Goal: Submit feedback/report problem

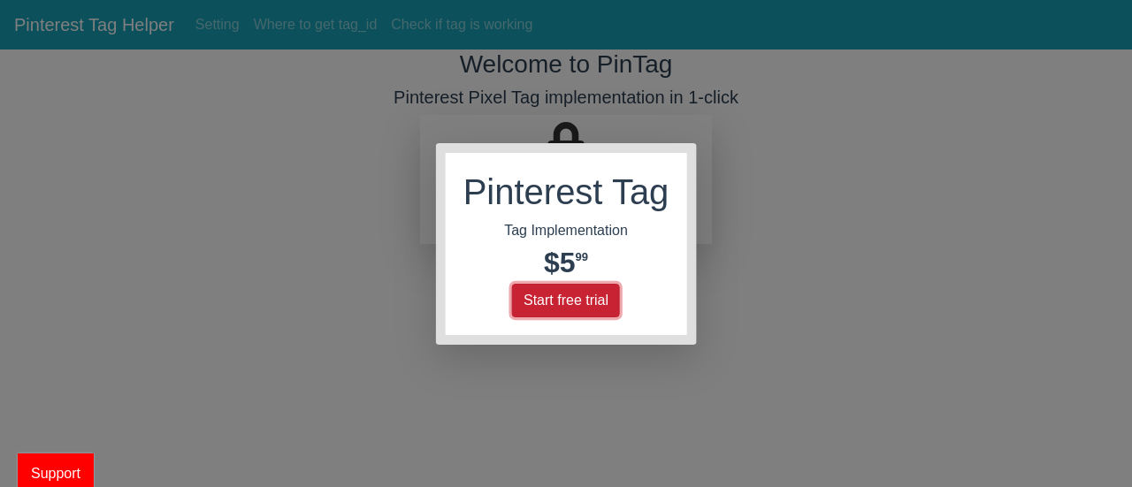
click at [582, 293] on button "Start free trial" at bounding box center [566, 301] width 108 height 34
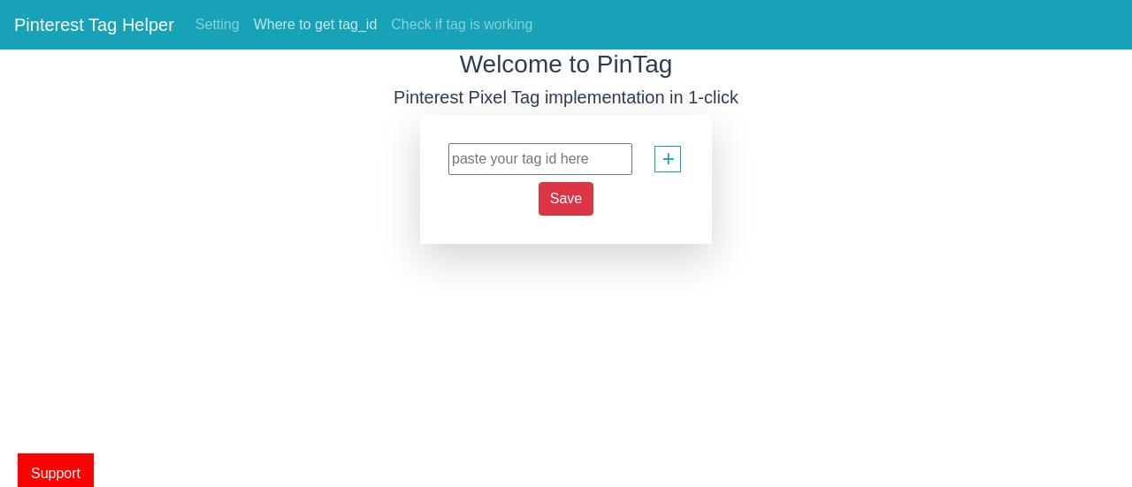
click at [299, 20] on link "Where to get tag_id" at bounding box center [316, 24] width 138 height 35
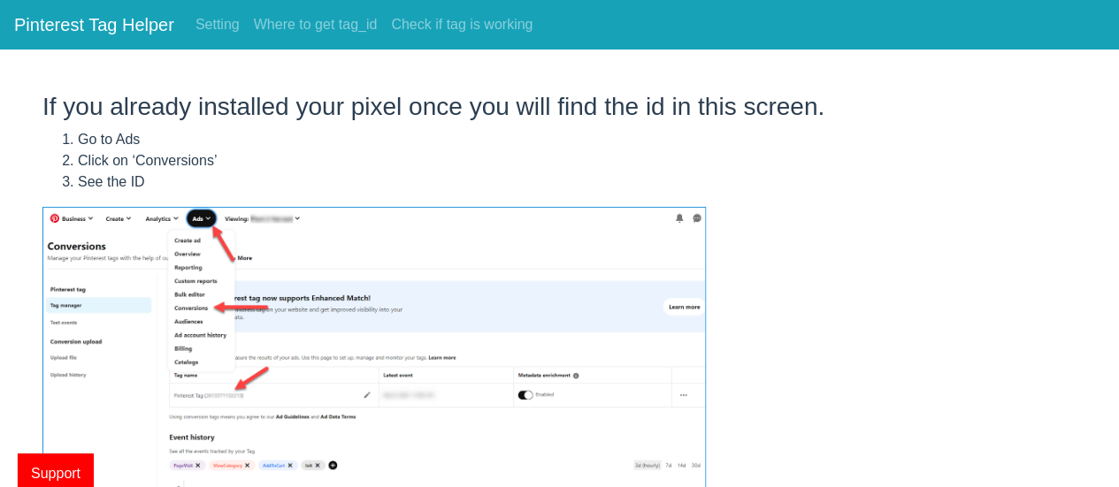
drag, startPoint x: 1119, startPoint y: 173, endPoint x: 744, endPoint y: 149, distance: 376.6
click at [744, 149] on ol "Go to Ads Click on ‘Conversions’ See the ID" at bounding box center [559, 161] width 1034 height 64
click at [213, 19] on link "Setting" at bounding box center [217, 24] width 58 height 35
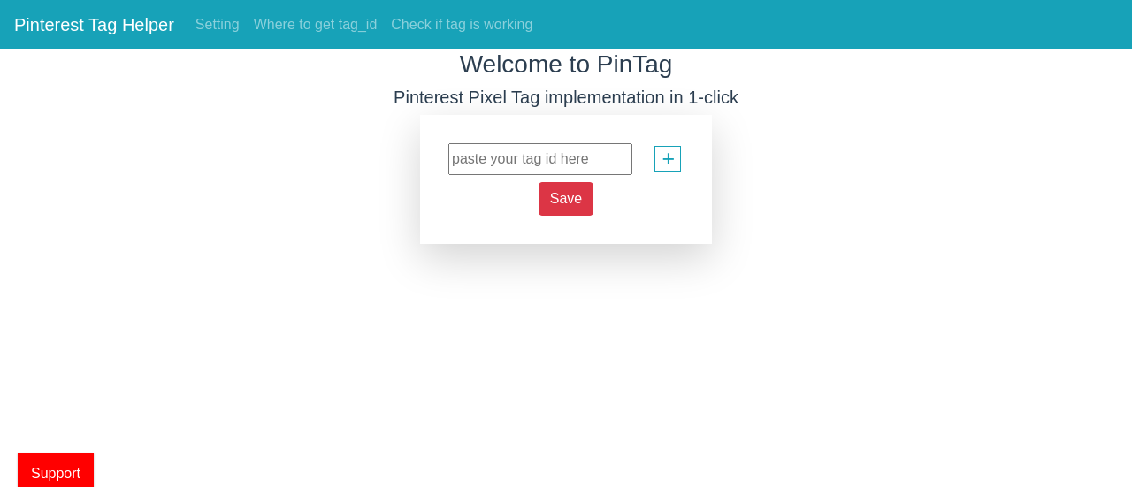
paste input "2613086542205"
type input "2613086542205"
click at [567, 203] on span "Save" at bounding box center [566, 198] width 32 height 15
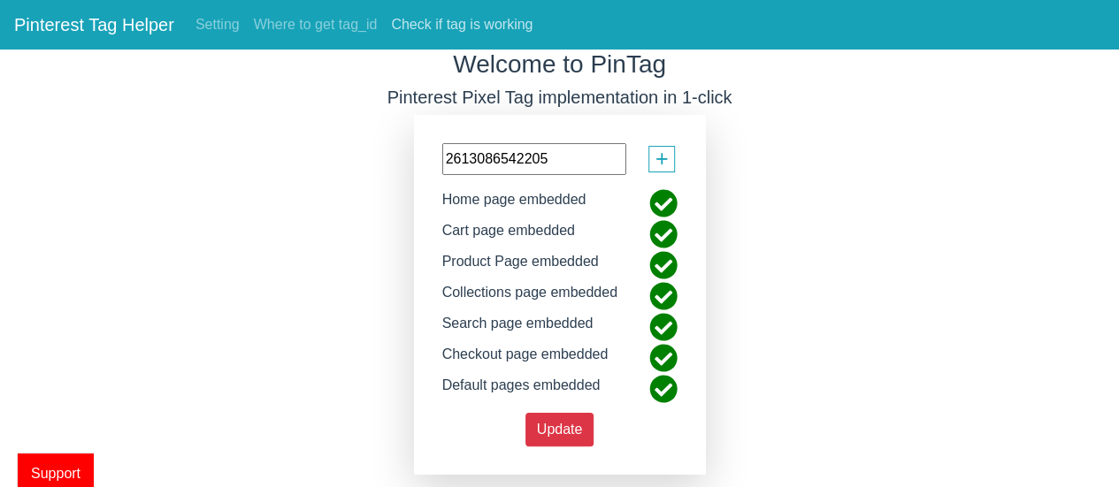
click at [447, 17] on link "Check if tag is working" at bounding box center [462, 24] width 156 height 35
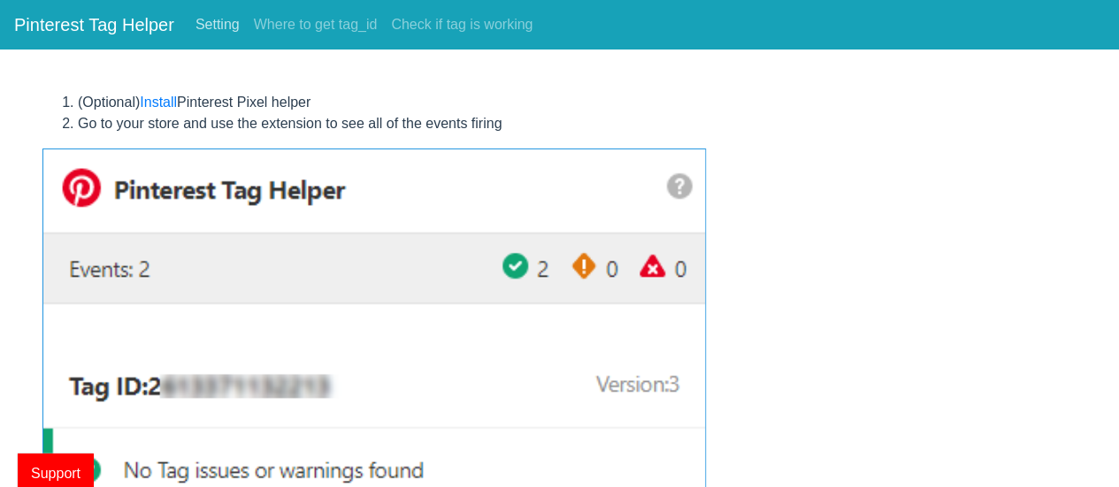
click at [206, 20] on link "Setting" at bounding box center [217, 24] width 58 height 35
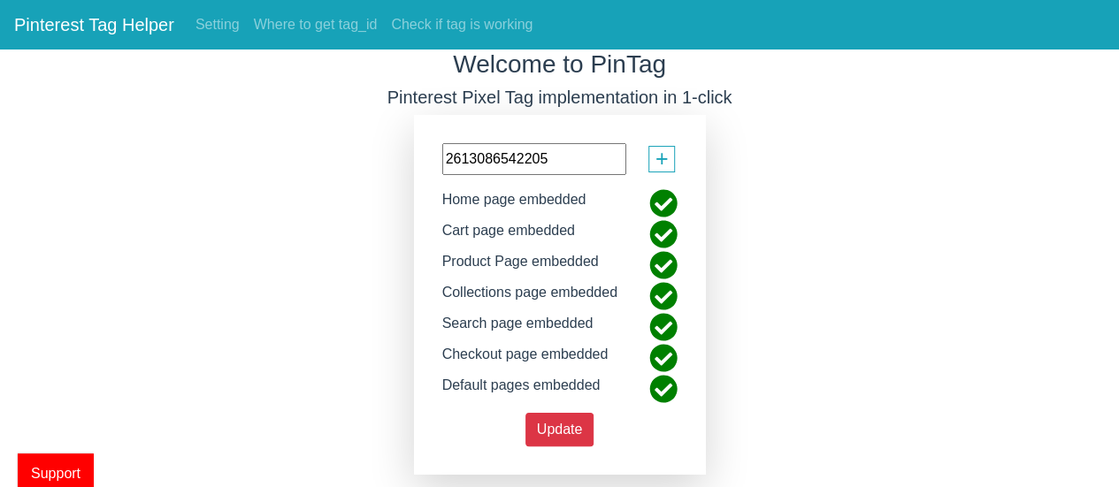
click at [57, 462] on span "Support" at bounding box center [56, 474] width 76 height 40
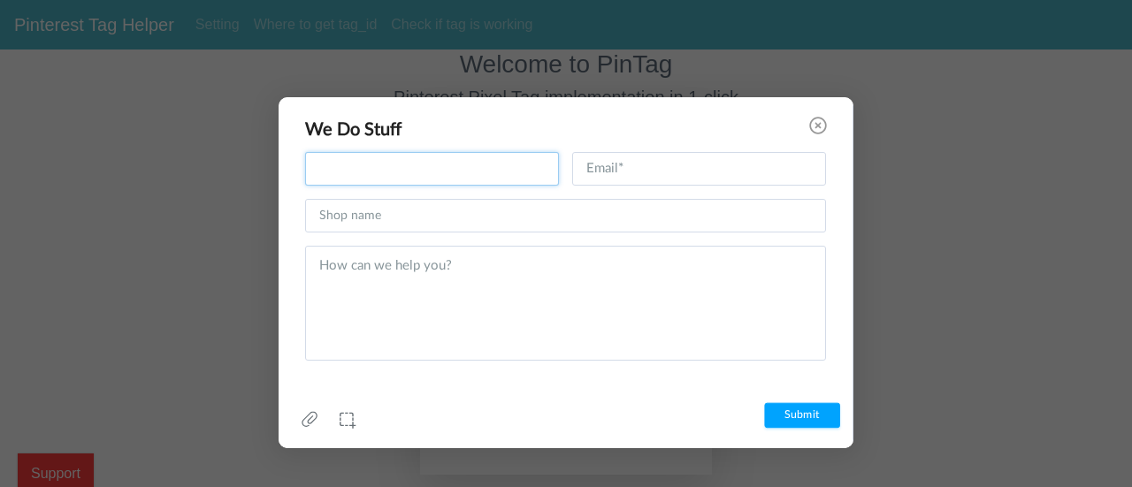
click at [372, 167] on input "text" at bounding box center [432, 169] width 254 height 34
type input "[PERSON_NAME]"
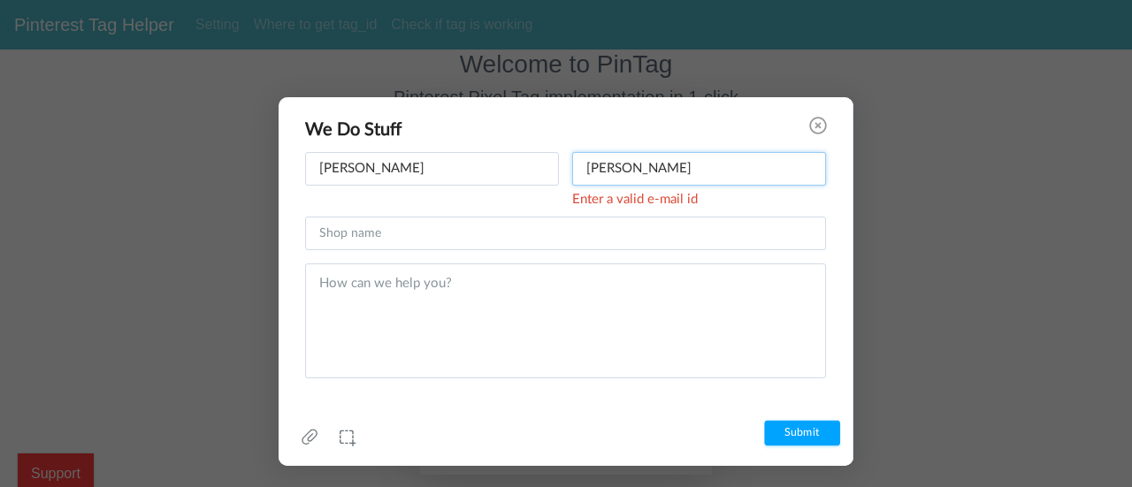
click at [686, 169] on input "[PERSON_NAME]" at bounding box center [699, 169] width 254 height 34
type input "[EMAIL_ADDRESS][DOMAIN_NAME]"
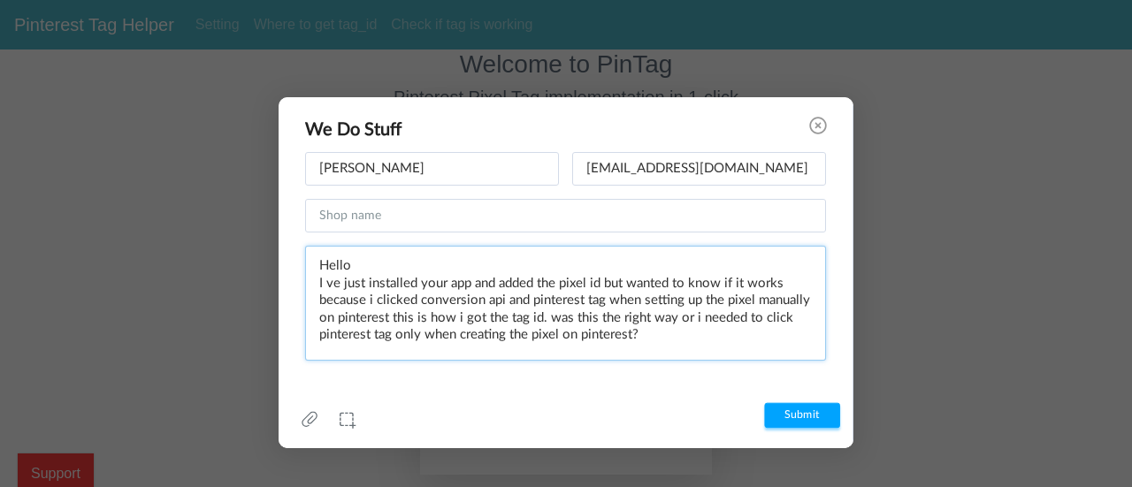
type textarea "Hello I ve just installed your app and added the pixel id but wanted to know if…"
click at [796, 415] on input "Submit" at bounding box center [802, 416] width 76 height 26
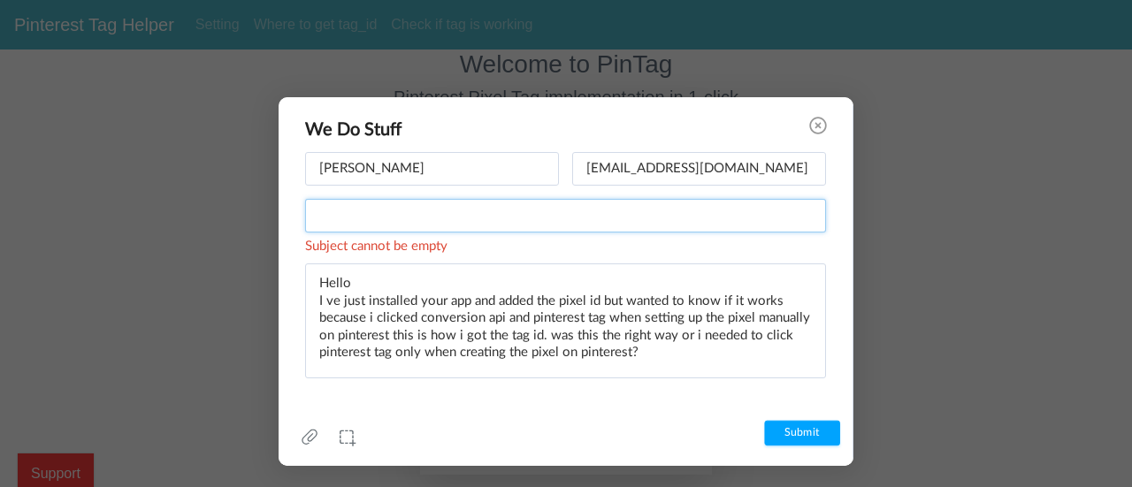
click at [485, 215] on input "text" at bounding box center [565, 216] width 521 height 34
type input "Koyers"
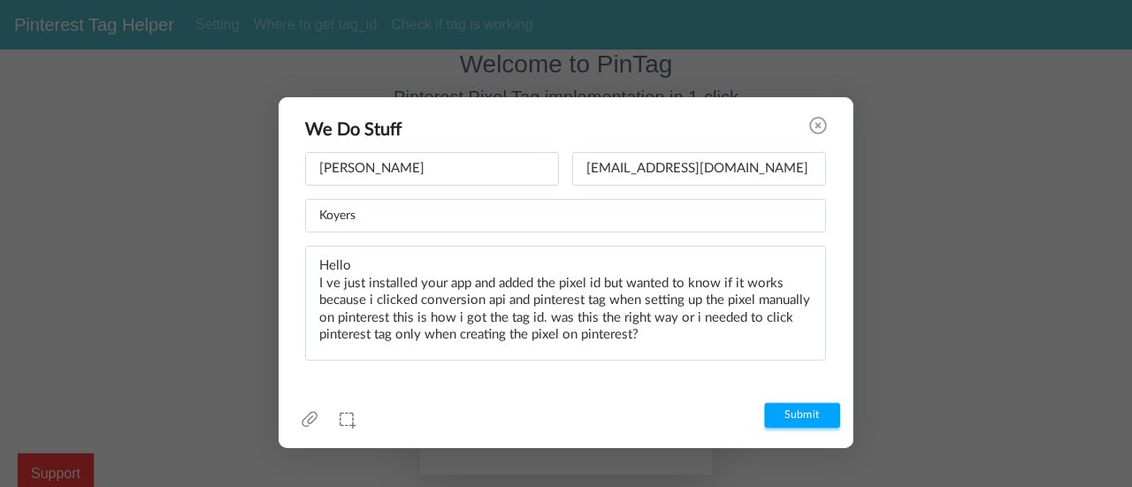
click at [798, 439] on div "x How to take screenshot? Highlight Blackout x Invalid file format Start live c…" at bounding box center [571, 414] width 589 height 65
click at [792, 413] on input "Submit" at bounding box center [802, 416] width 76 height 26
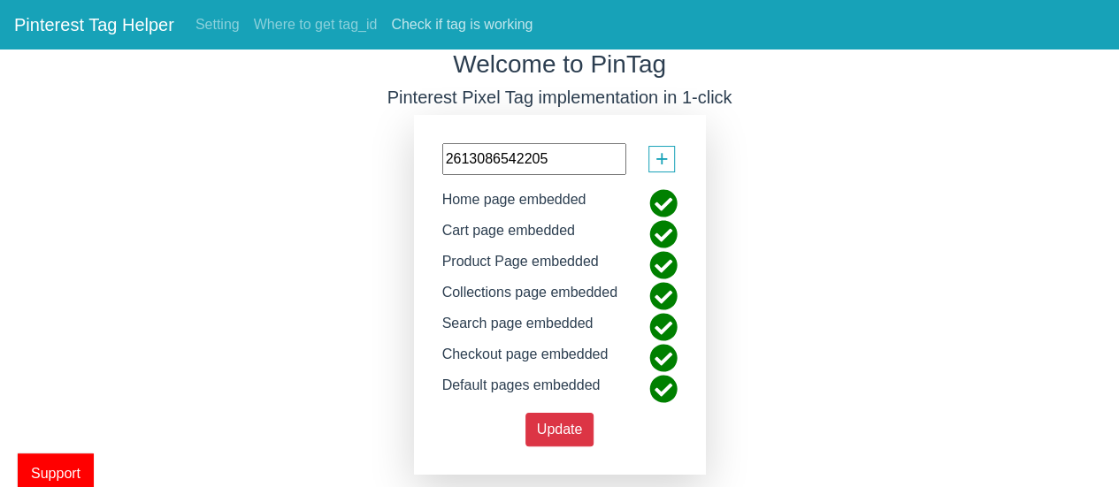
click at [440, 40] on link "Check if tag is working" at bounding box center [462, 24] width 156 height 35
